Goal: Information Seeking & Learning: Learn about a topic

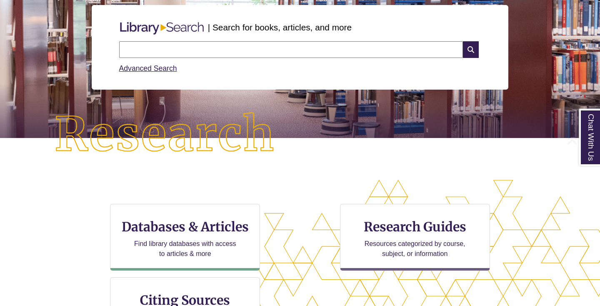
scroll to position [104, 0]
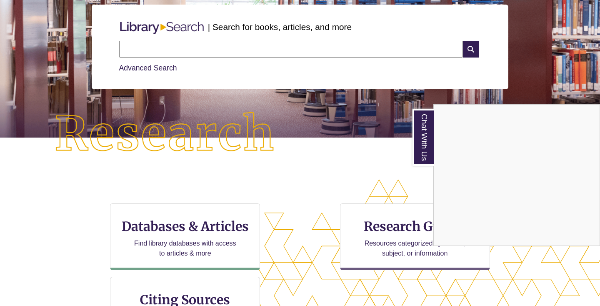
click at [244, 47] on div "Chat With Us" at bounding box center [300, 153] width 600 height 306
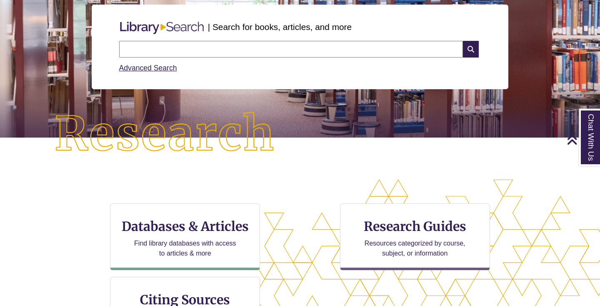
click at [224, 47] on input "text" at bounding box center [291, 49] width 344 height 17
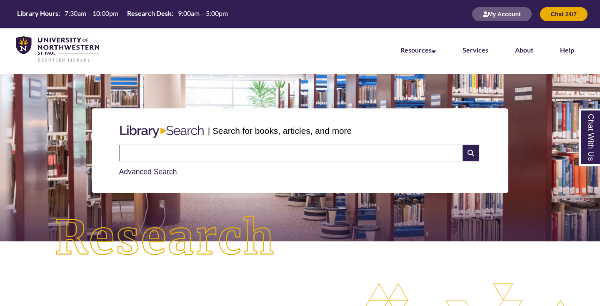
scroll to position [0, 0]
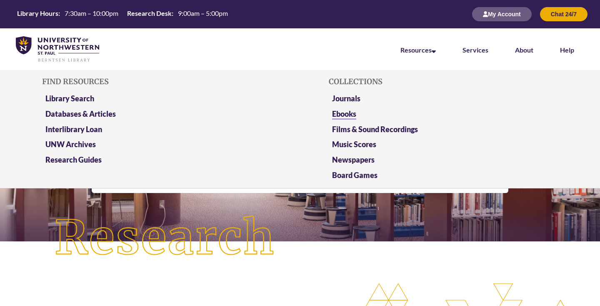
click at [354, 112] on link "Ebooks" at bounding box center [344, 114] width 24 height 10
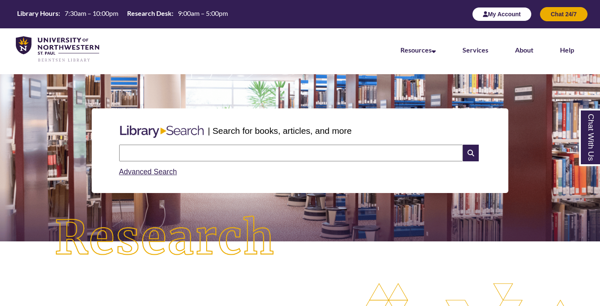
click at [493, 14] on button "My Account" at bounding box center [502, 14] width 60 height 14
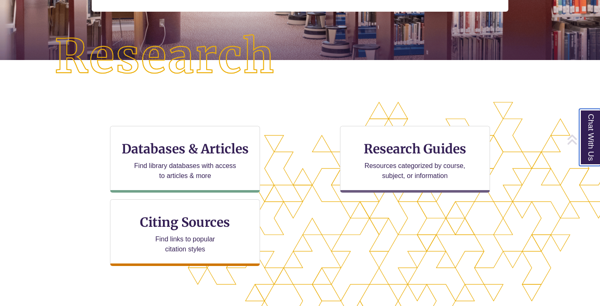
scroll to position [194, 0]
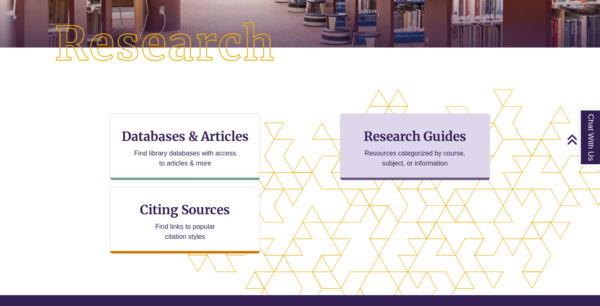
click at [404, 163] on p "Resources categorized by course, subject, or information" at bounding box center [415, 158] width 109 height 20
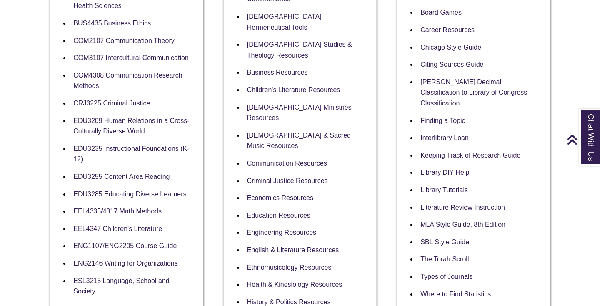
scroll to position [273, 0]
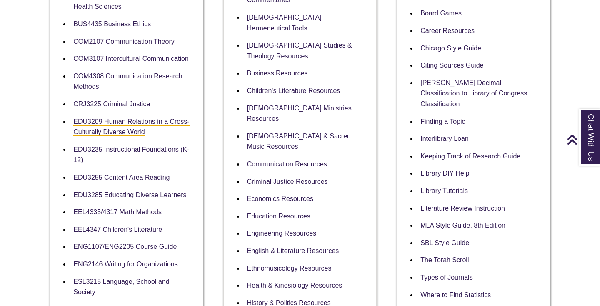
click at [121, 119] on link "EDU3209 Human Relations in a Cross-Culturally Diverse World" at bounding box center [131, 127] width 116 height 19
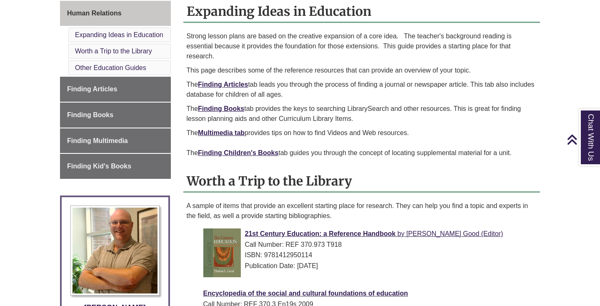
scroll to position [241, 0]
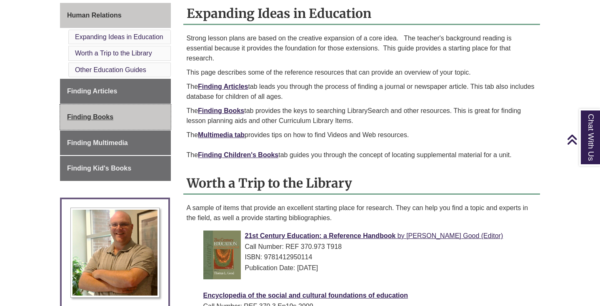
click at [99, 120] on span "Finding Books" at bounding box center [90, 116] width 46 height 7
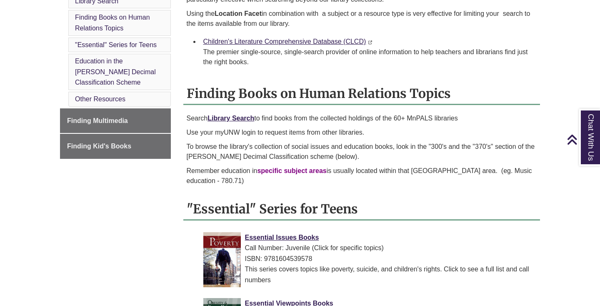
scroll to position [303, 0]
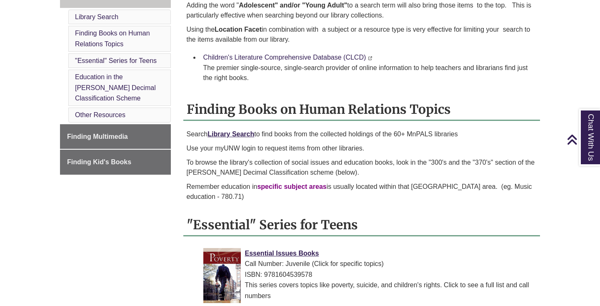
click at [304, 61] on link "Children's Literature Comprehensive Database (CLCD)" at bounding box center [284, 57] width 163 height 7
